Goal: Check status: Check status

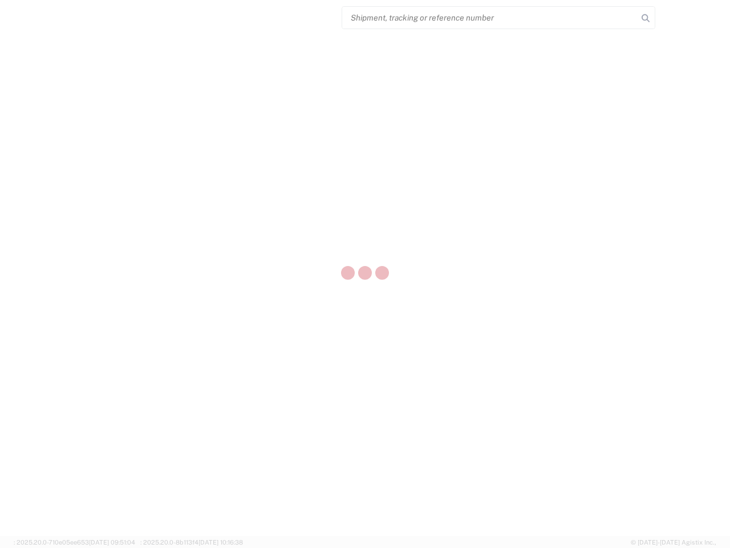
select select "US"
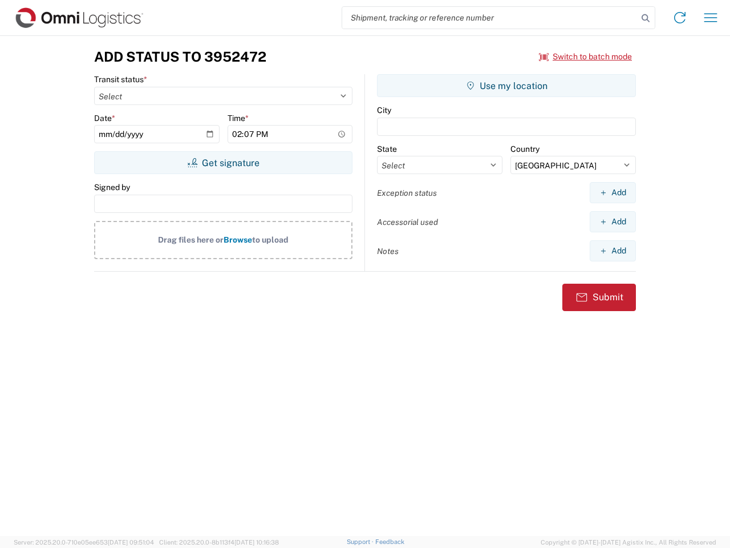
click at [490, 18] on input "search" at bounding box center [489, 18] width 295 height 22
click at [646, 18] on icon at bounding box center [646, 18] width 16 height 16
click at [680, 18] on icon at bounding box center [680, 18] width 18 height 18
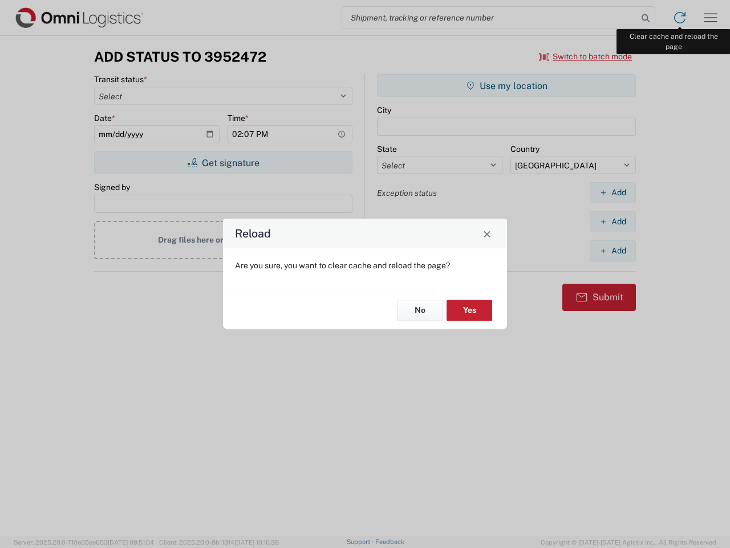
click at [711, 18] on div "Reload Are you sure, you want to clear cache and reload the page? No Yes" at bounding box center [365, 274] width 730 height 548
click at [586, 56] on div "Reload Are you sure, you want to clear cache and reload the page? No Yes" at bounding box center [365, 274] width 730 height 548
click at [223, 163] on div "Reload Are you sure, you want to clear cache and reload the page? No Yes" at bounding box center [365, 274] width 730 height 548
click at [506, 86] on div "Reload Are you sure, you want to clear cache and reload the page? No Yes" at bounding box center [365, 274] width 730 height 548
click at [613, 192] on div "Reload Are you sure, you want to clear cache and reload the page? No Yes" at bounding box center [365, 274] width 730 height 548
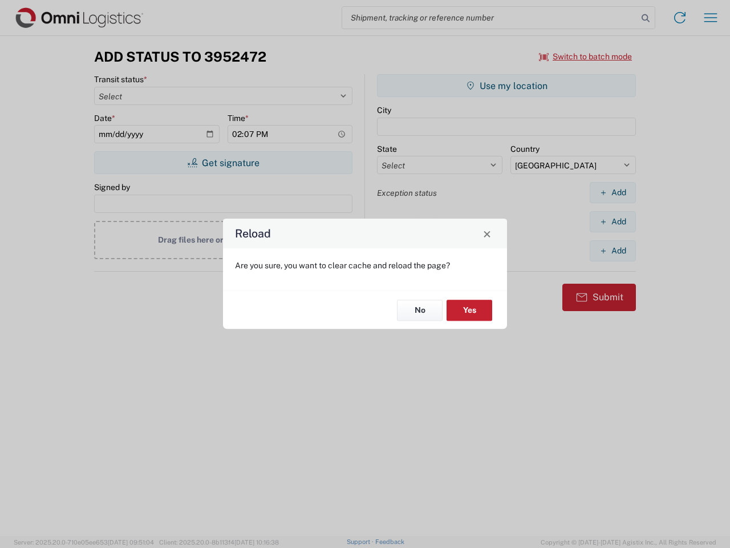
click at [613, 221] on div "Reload Are you sure, you want to clear cache and reload the page? No Yes" at bounding box center [365, 274] width 730 height 548
click at [613, 250] on div "Reload Are you sure, you want to clear cache and reload the page? No Yes" at bounding box center [365, 274] width 730 height 548
